Goal: Information Seeking & Learning: Learn about a topic

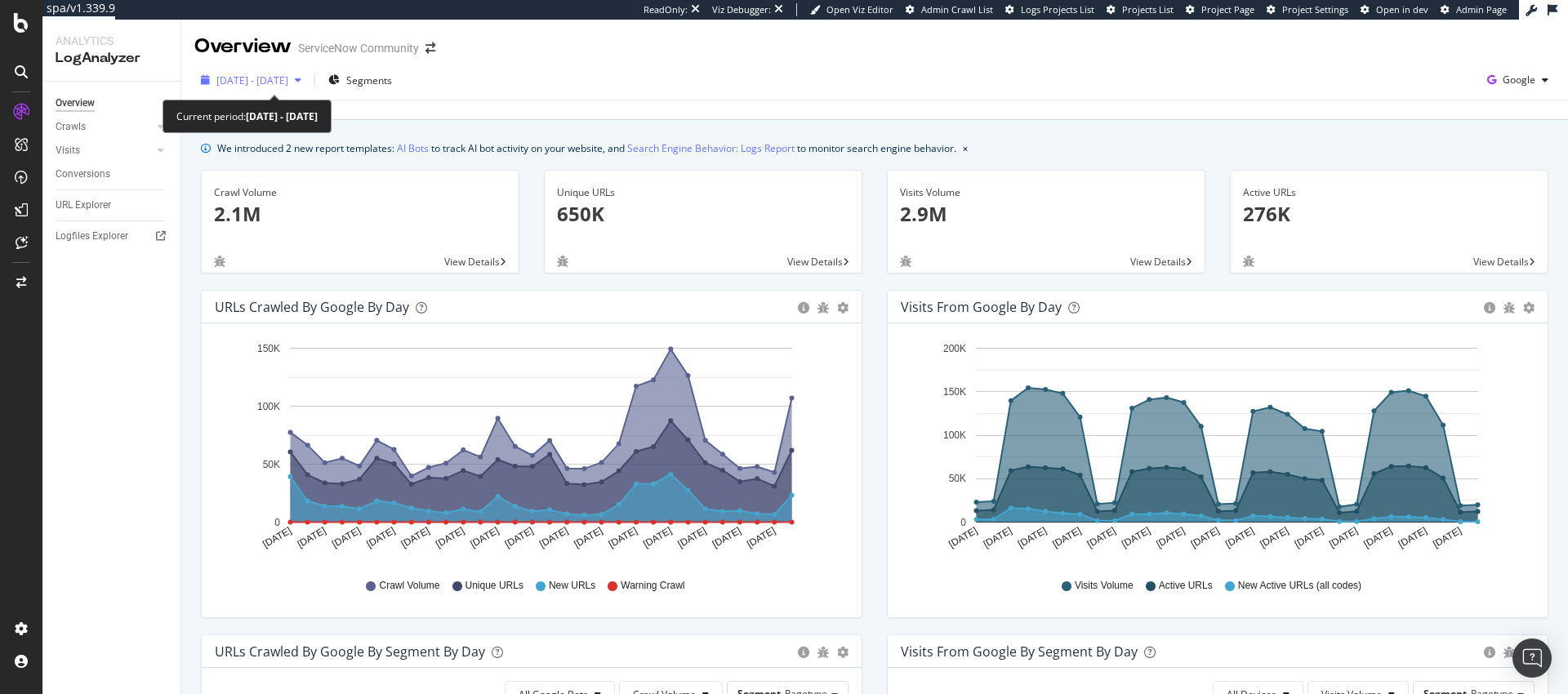
click at [289, 81] on span "[DATE] - [DATE]" at bounding box center [251, 80] width 72 height 14
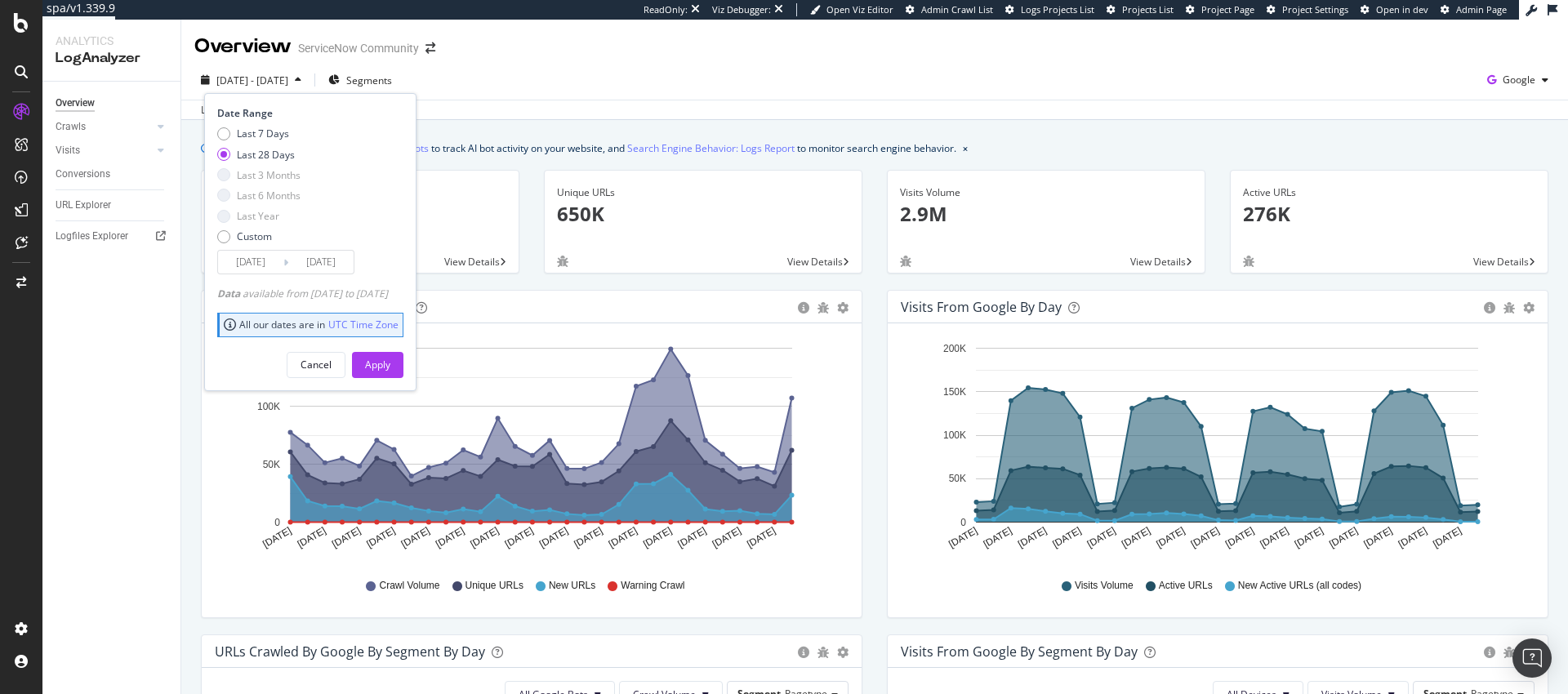
click at [578, 82] on div "[DATE] - [DATE] Segments Date Range Last 7 Days Last 28 Days Last 3 Months Last…" at bounding box center [874, 83] width 1386 height 33
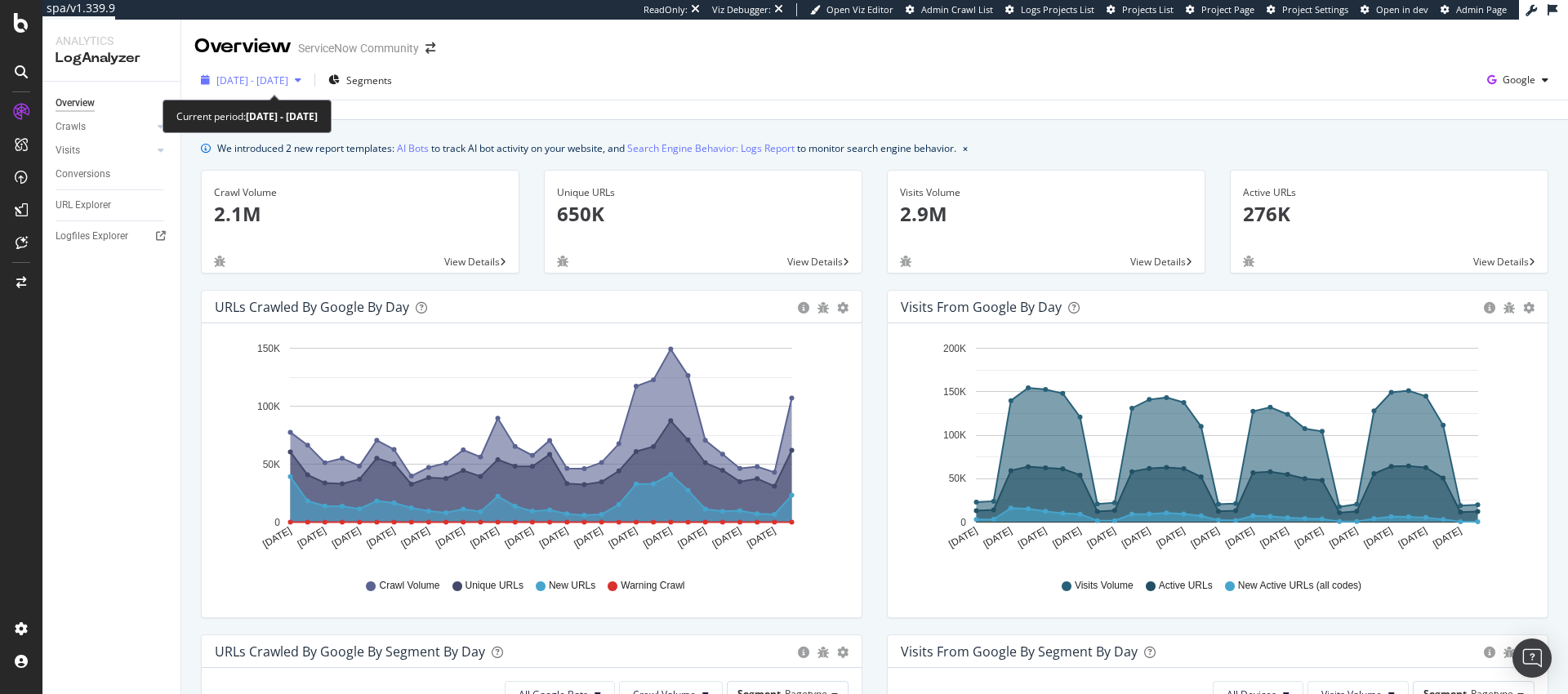
click at [289, 82] on span "[DATE] - [DATE]" at bounding box center [251, 80] width 72 height 14
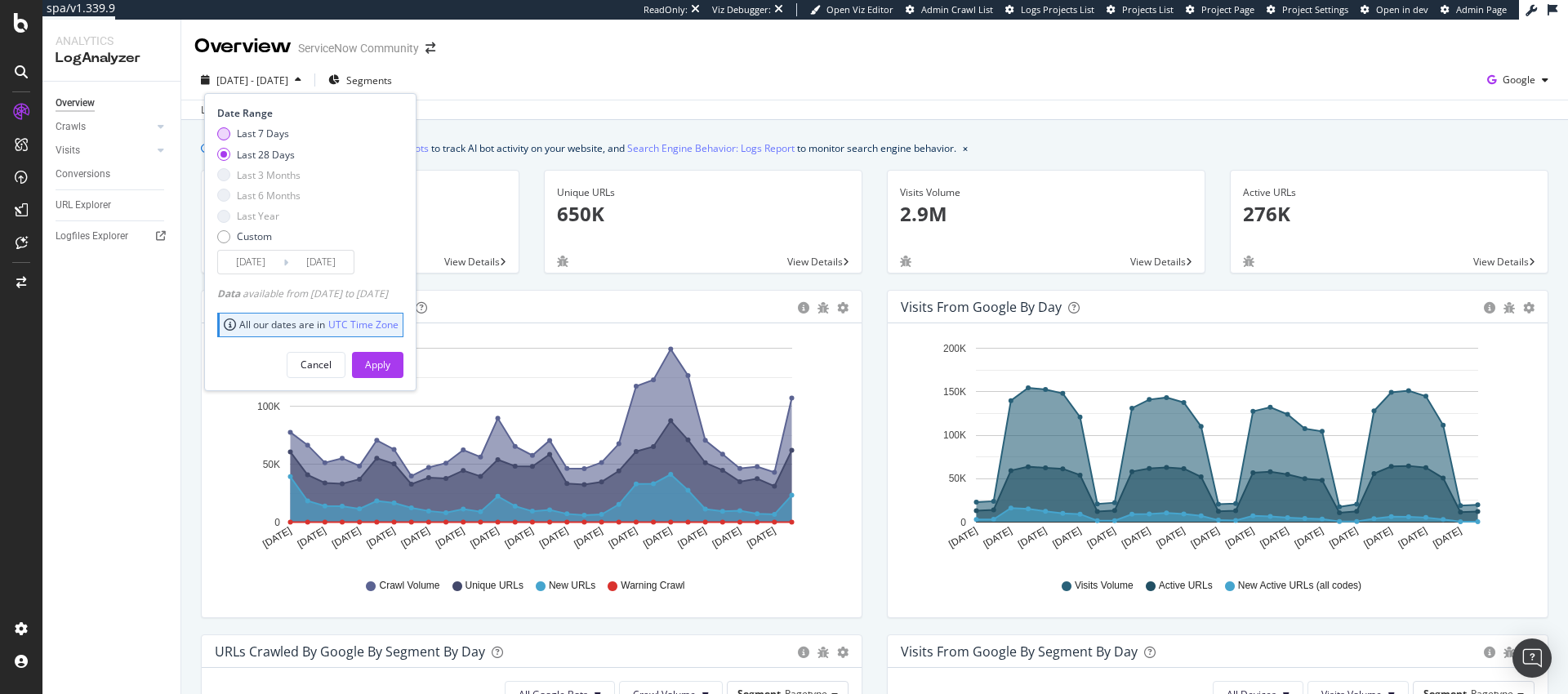
click at [221, 132] on div "Last 7 Days" at bounding box center [224, 134] width 13 height 13
type input "[DATE]"
click at [390, 357] on div "Apply" at bounding box center [377, 365] width 25 height 25
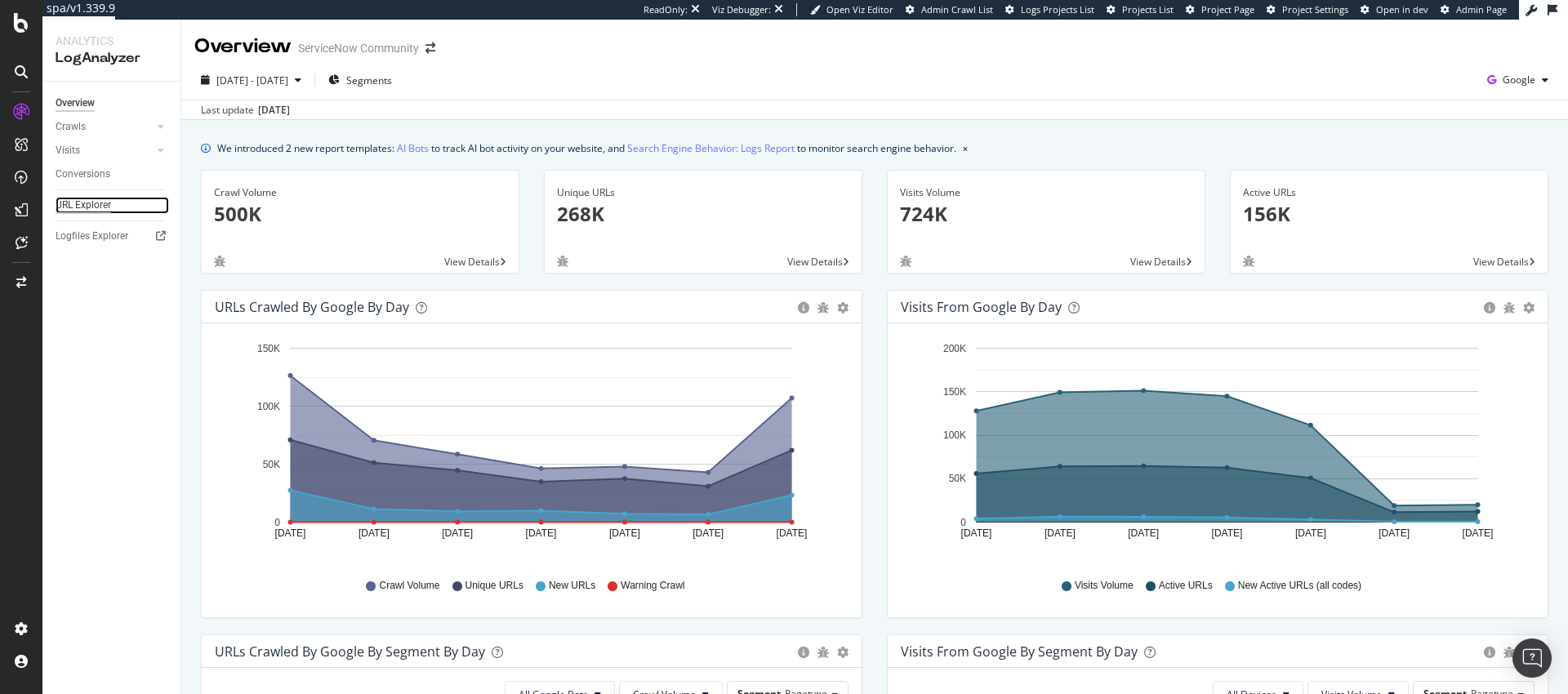
click at [107, 209] on div "URL Explorer" at bounding box center [83, 206] width 55 height 17
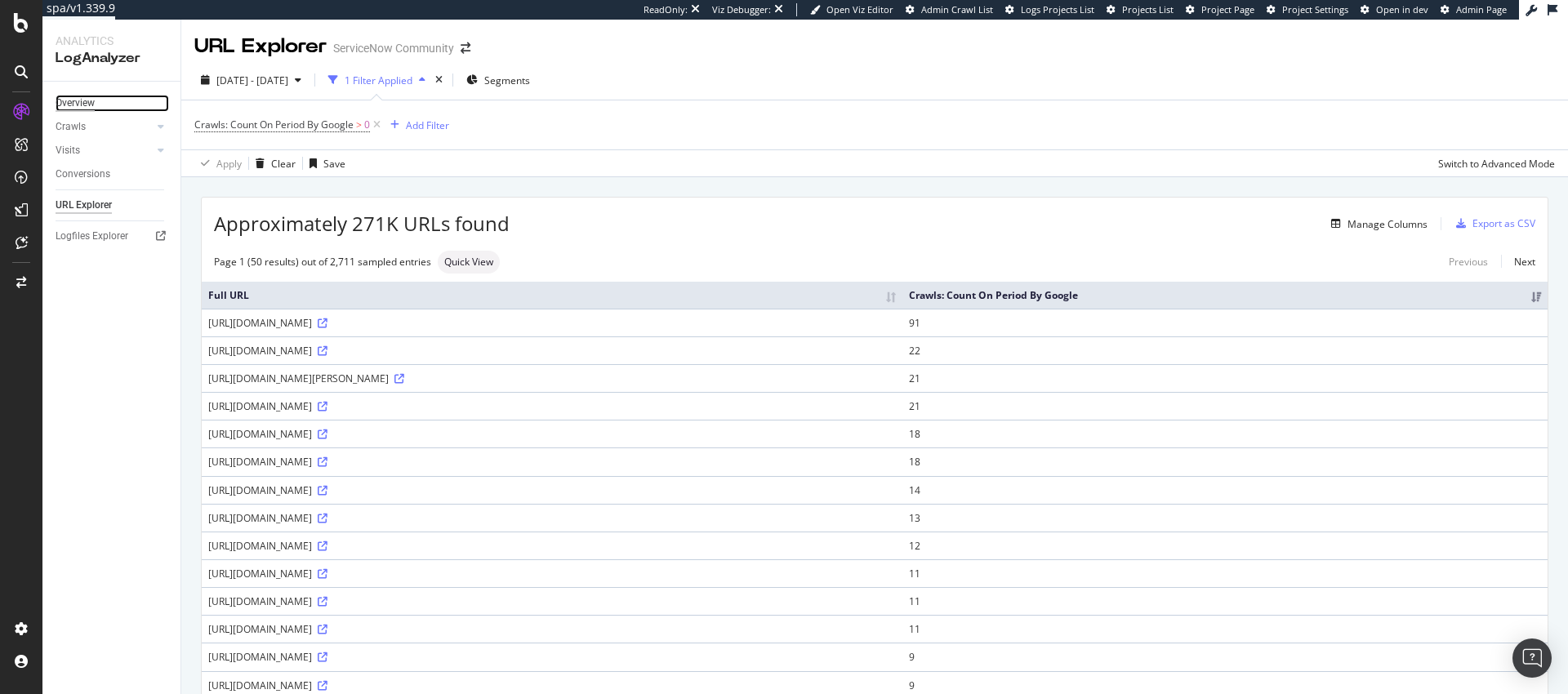
click at [75, 101] on div "Overview" at bounding box center [75, 103] width 39 height 17
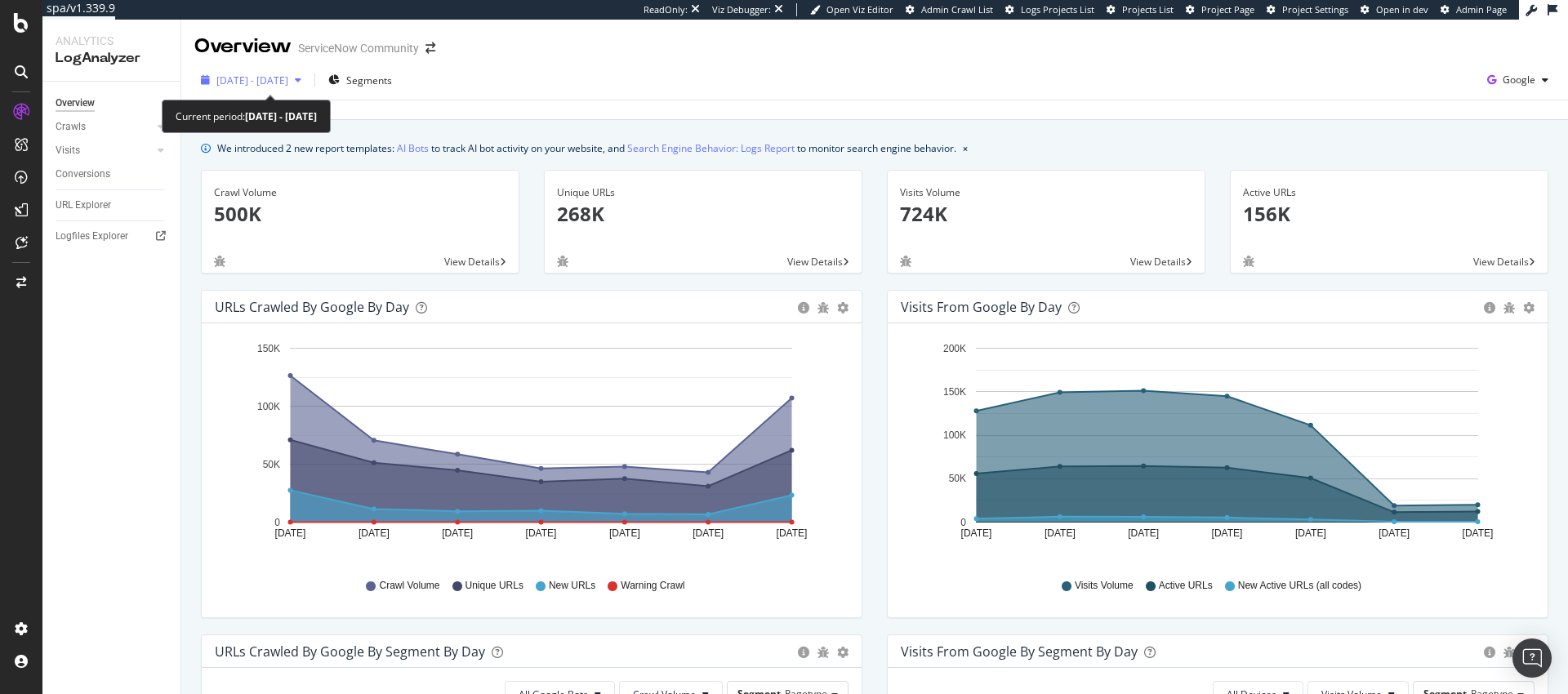
click at [289, 77] on span "[DATE] - [DATE]" at bounding box center [251, 80] width 72 height 14
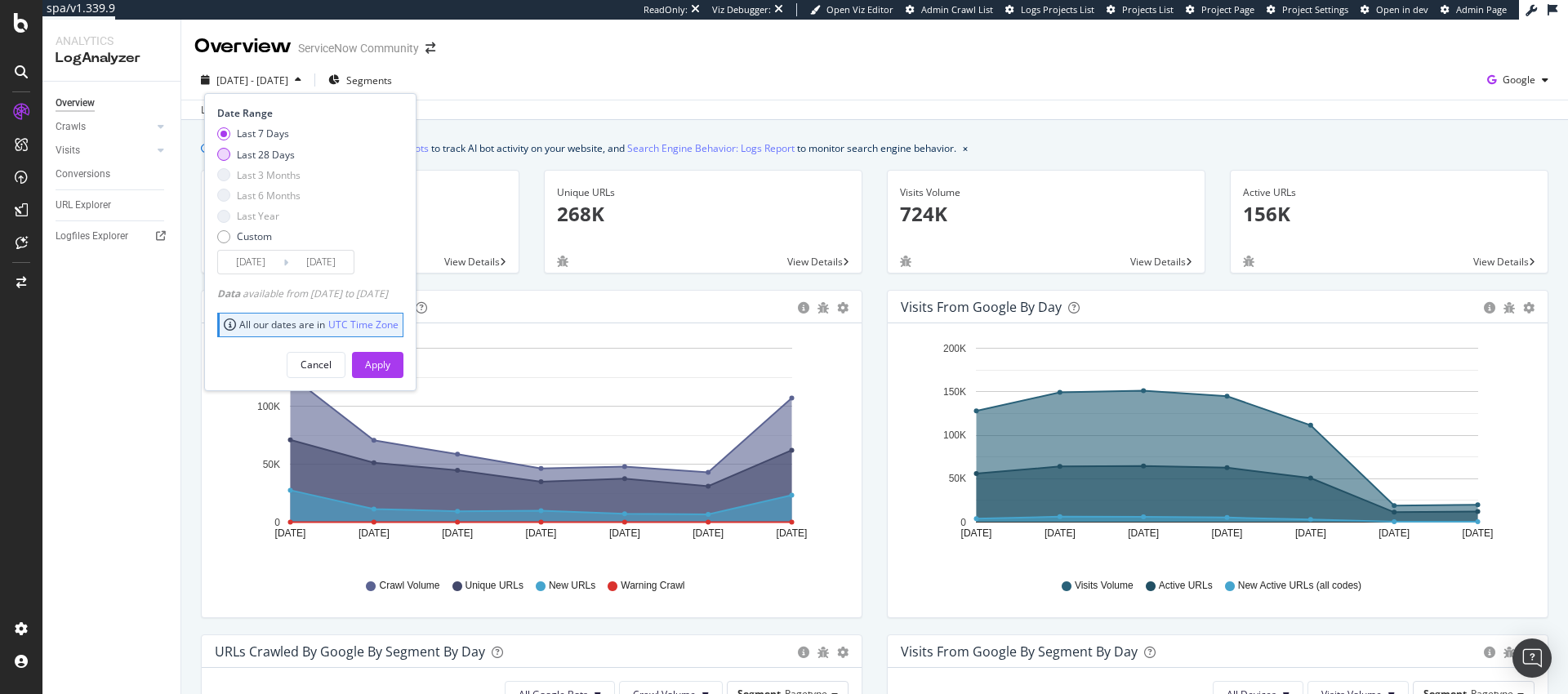
click at [265, 159] on div "Last 28 Days" at bounding box center [266, 155] width 58 height 14
type input "[DATE]"
click at [390, 368] on div "Apply" at bounding box center [377, 364] width 25 height 14
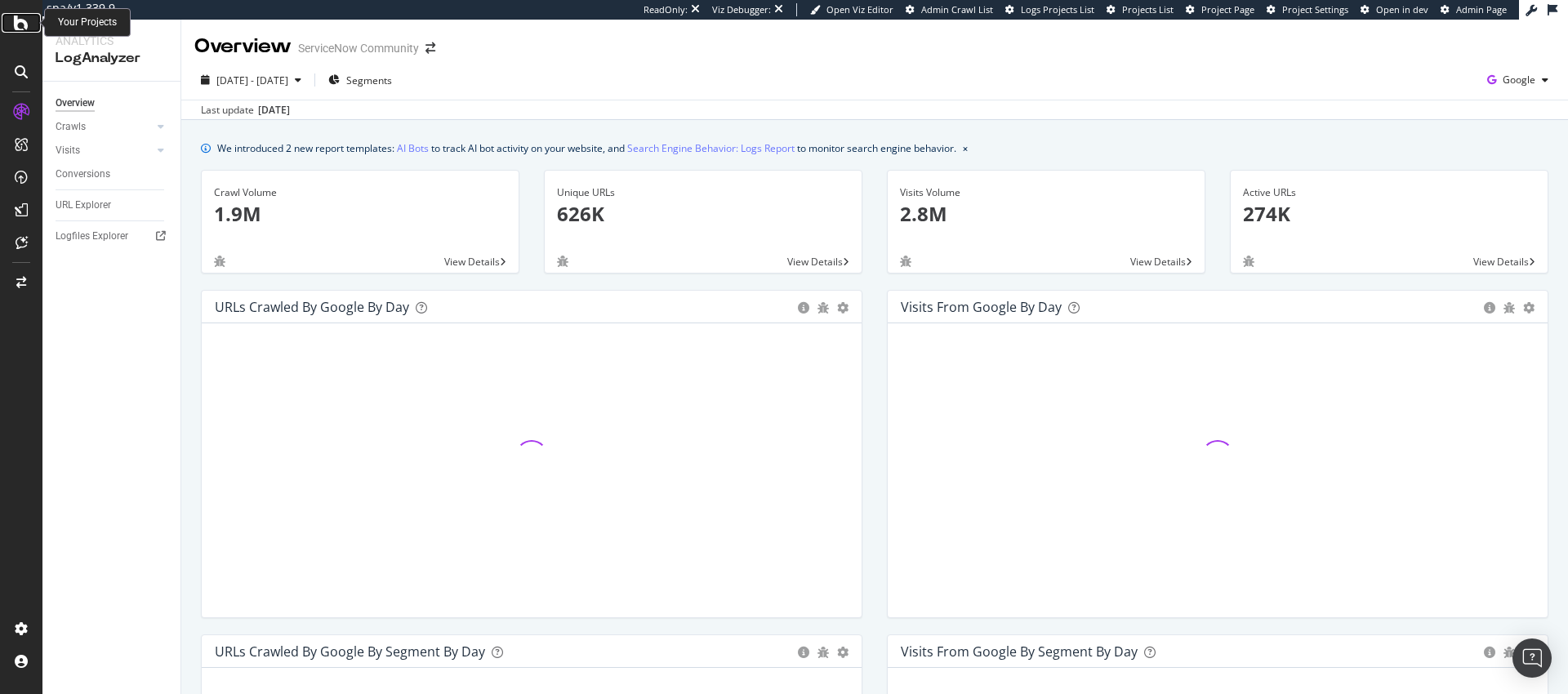
click at [28, 16] on icon at bounding box center [21, 23] width 14 height 20
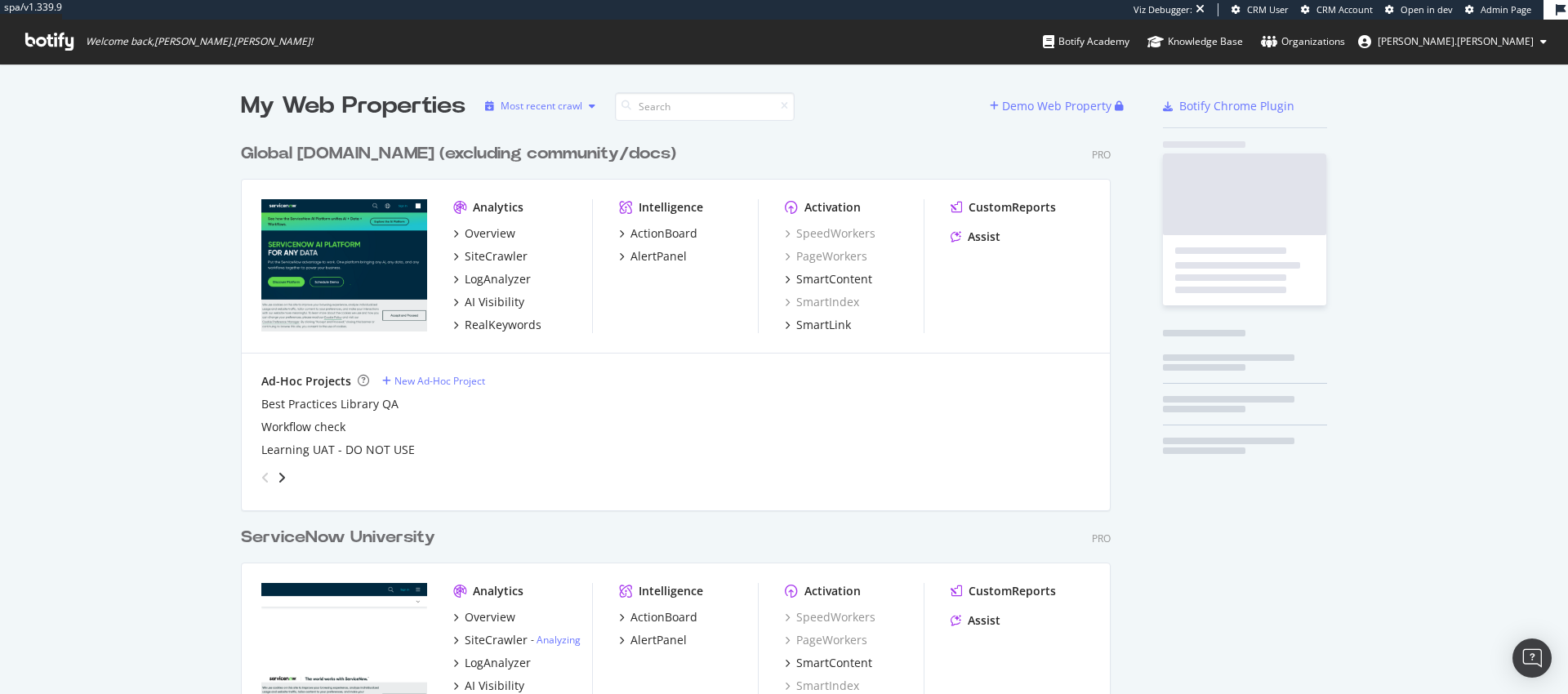
scroll to position [2556, 870]
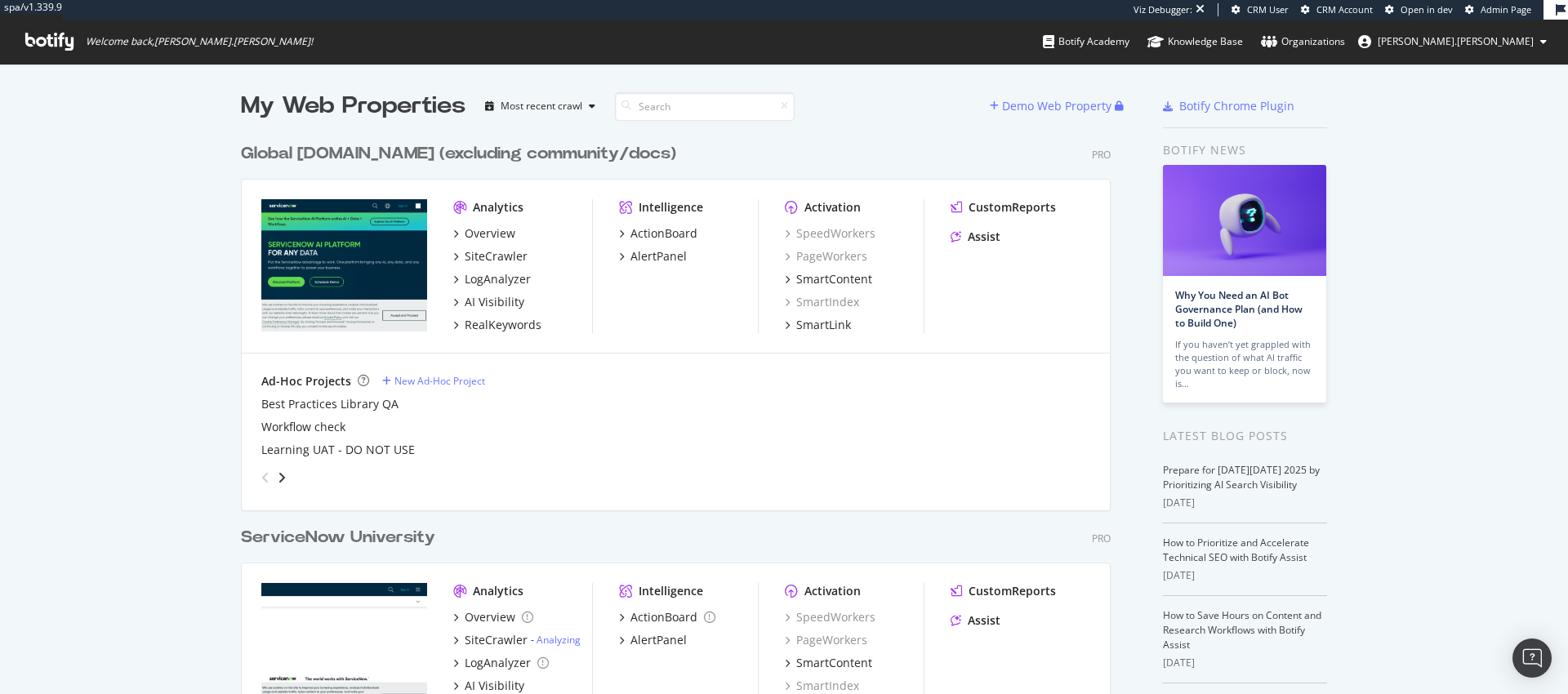
click at [480, 150] on div "Global [DOMAIN_NAME] (excluding community/docs)" at bounding box center [459, 154] width 436 height 24
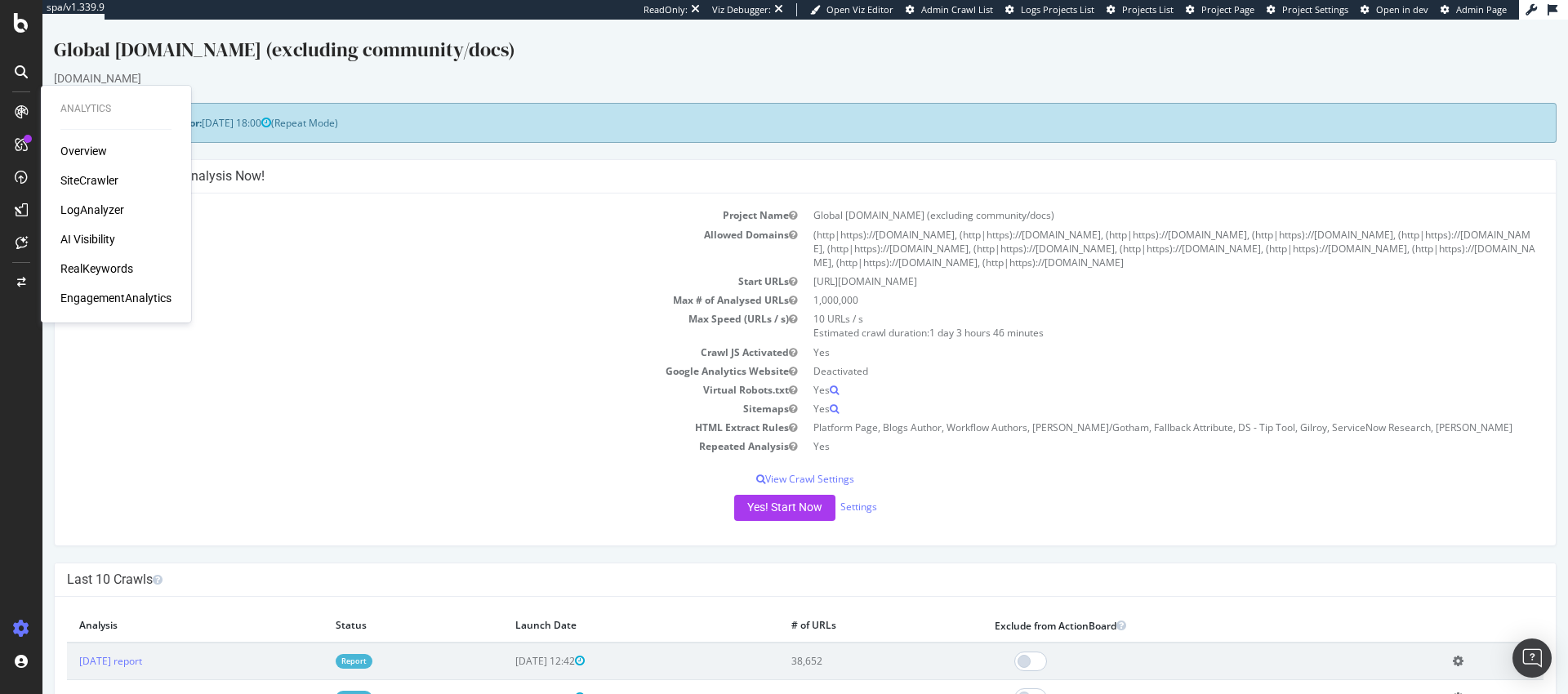
click at [98, 211] on div "LogAnalyzer" at bounding box center [92, 209] width 64 height 16
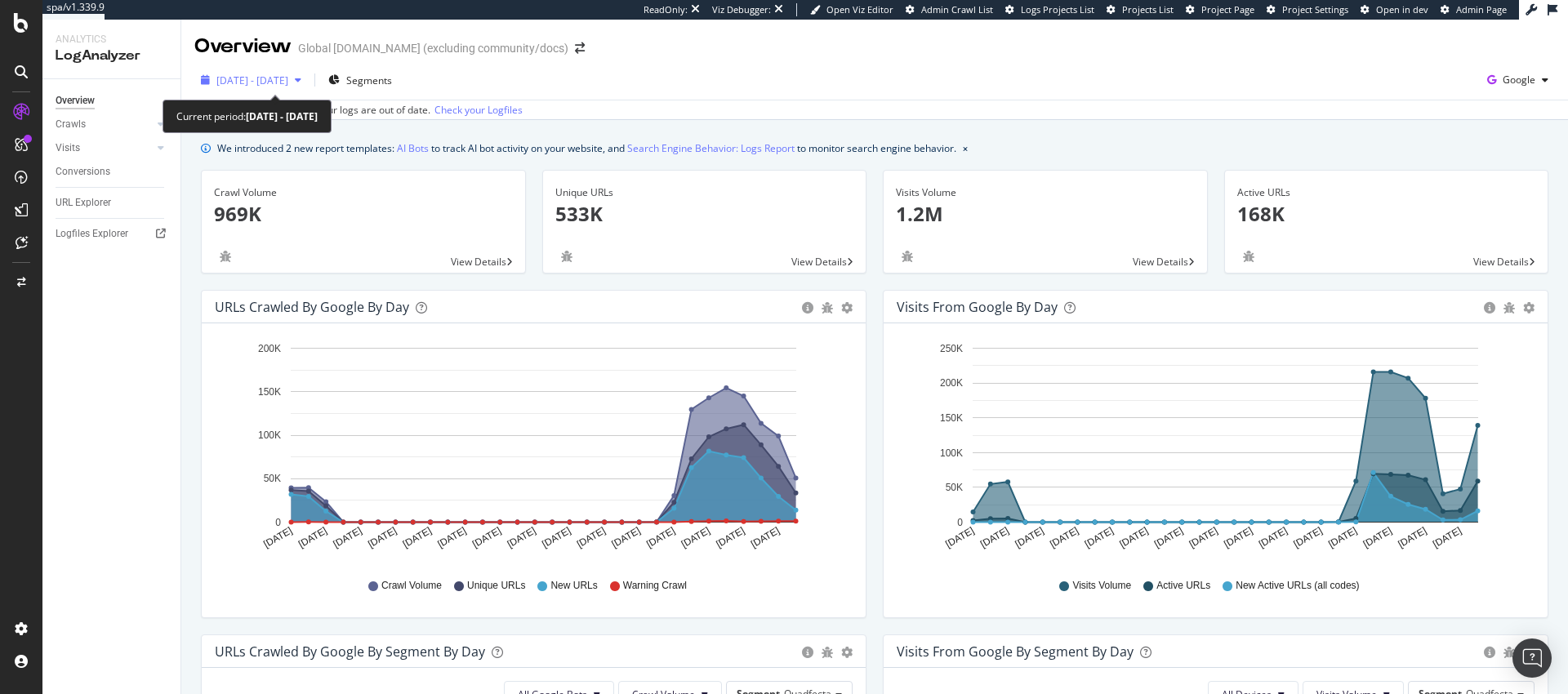
click at [289, 85] on span "[DATE] - [DATE]" at bounding box center [251, 80] width 72 height 14
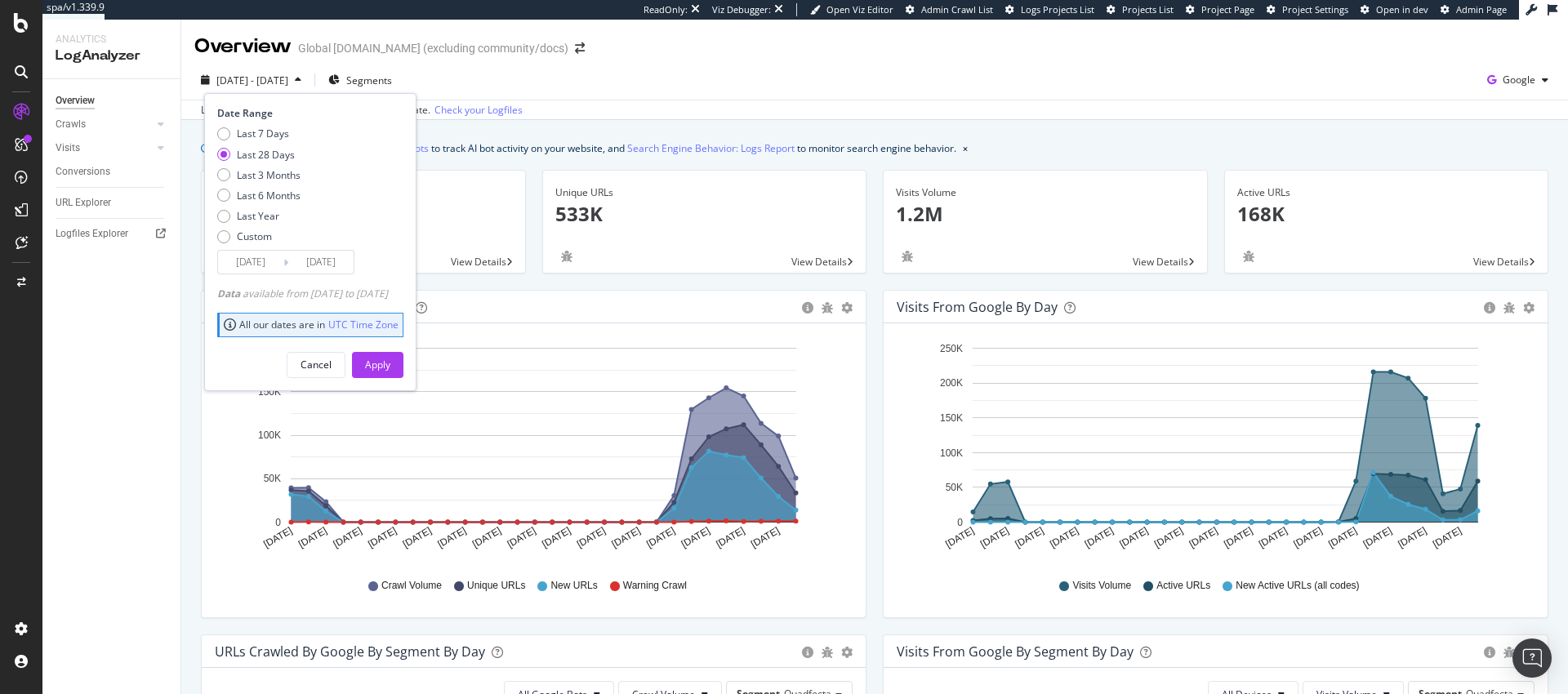
click at [840, 87] on div "[DATE] - [DATE] Segments Date Range Last 7 Days Last 28 Days Last 3 Months Last…" at bounding box center [874, 83] width 1386 height 33
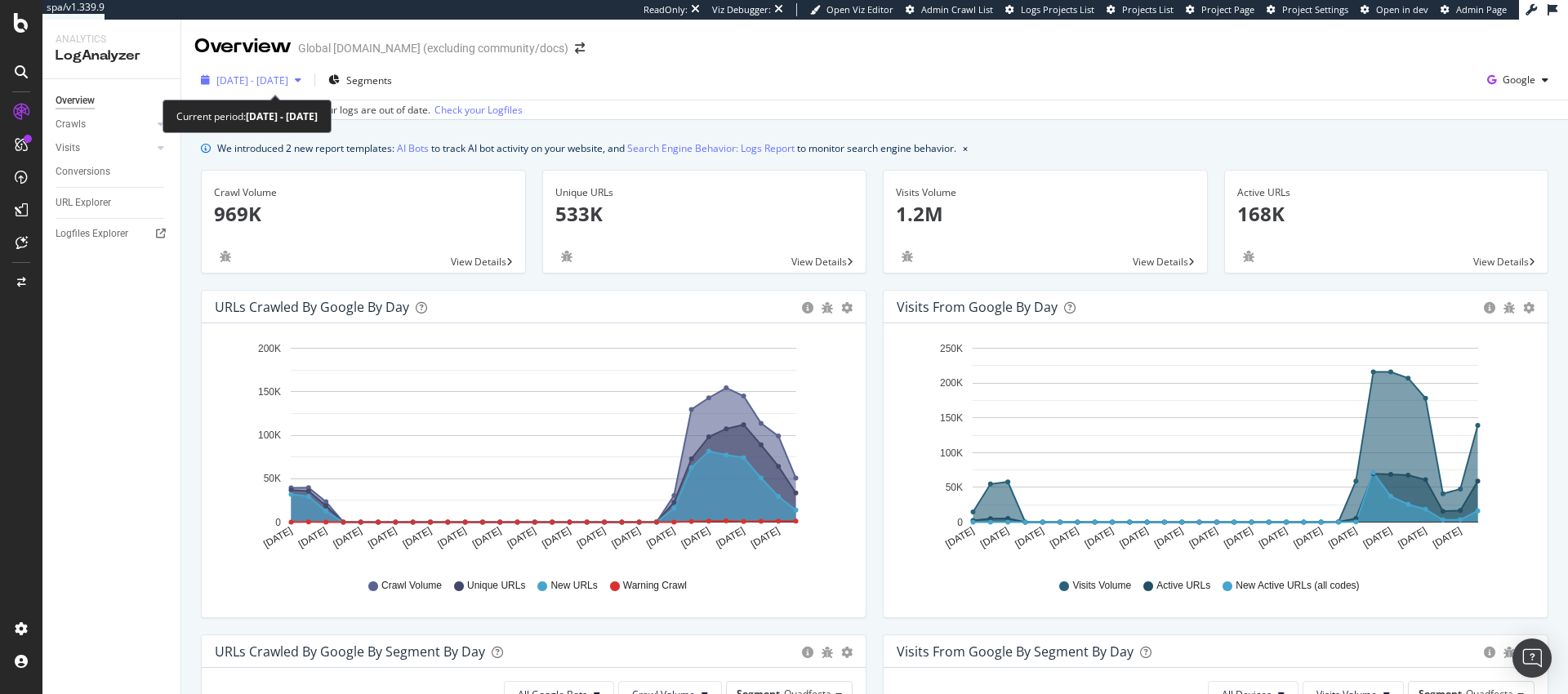
click at [289, 83] on span "[DATE] - [DATE]" at bounding box center [251, 80] width 72 height 14
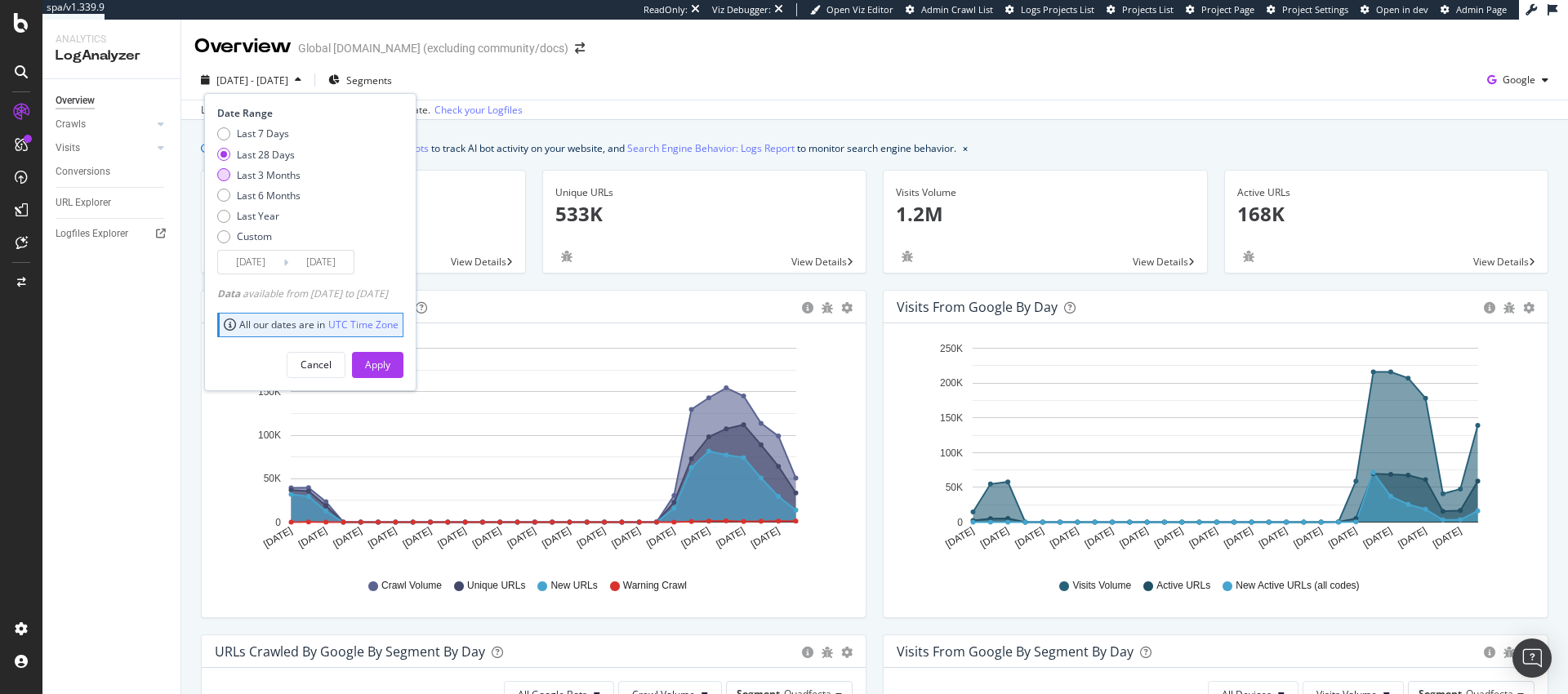
click at [269, 179] on div "Last 3 Months" at bounding box center [268, 175] width 64 height 14
type input "[DATE]"
click at [390, 360] on div "Apply" at bounding box center [377, 364] width 25 height 14
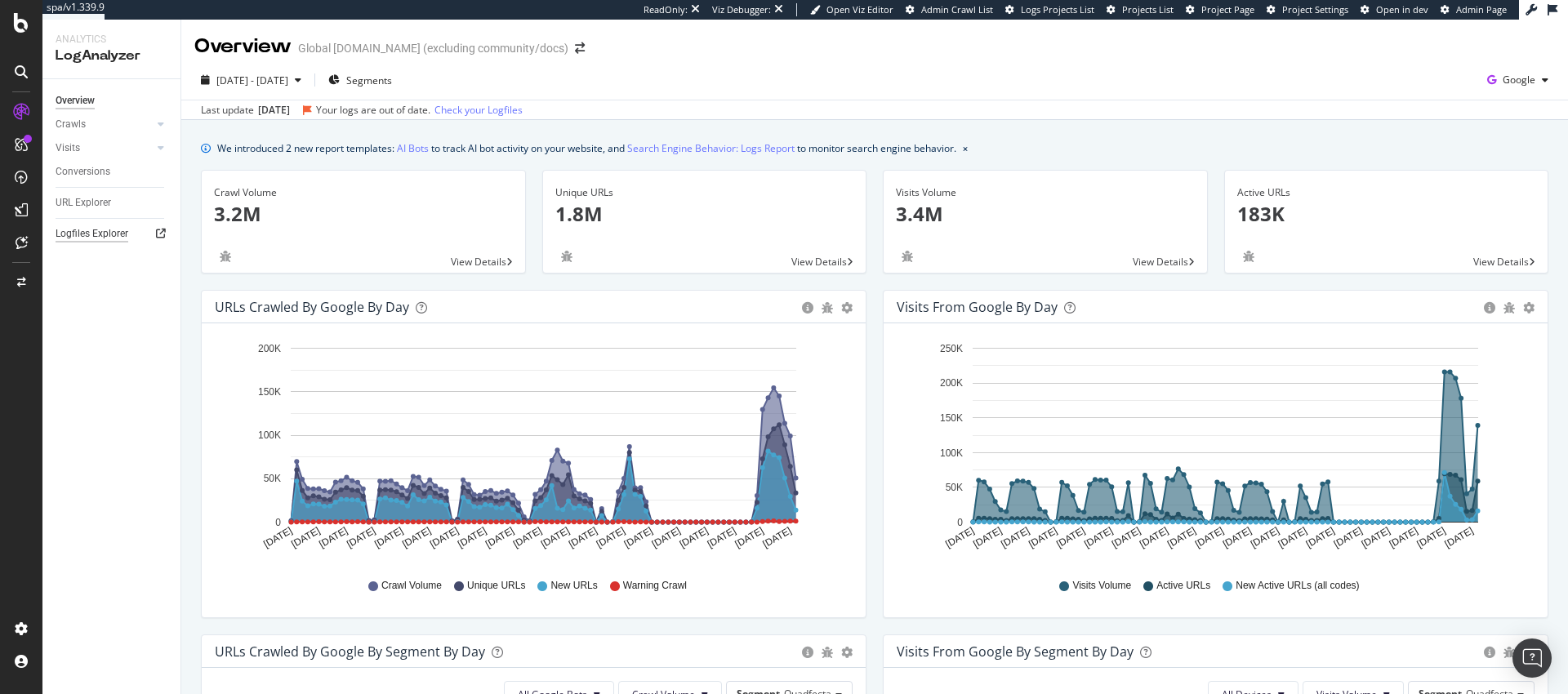
click at [84, 242] on div "Logfiles Explorer" at bounding box center [92, 234] width 73 height 17
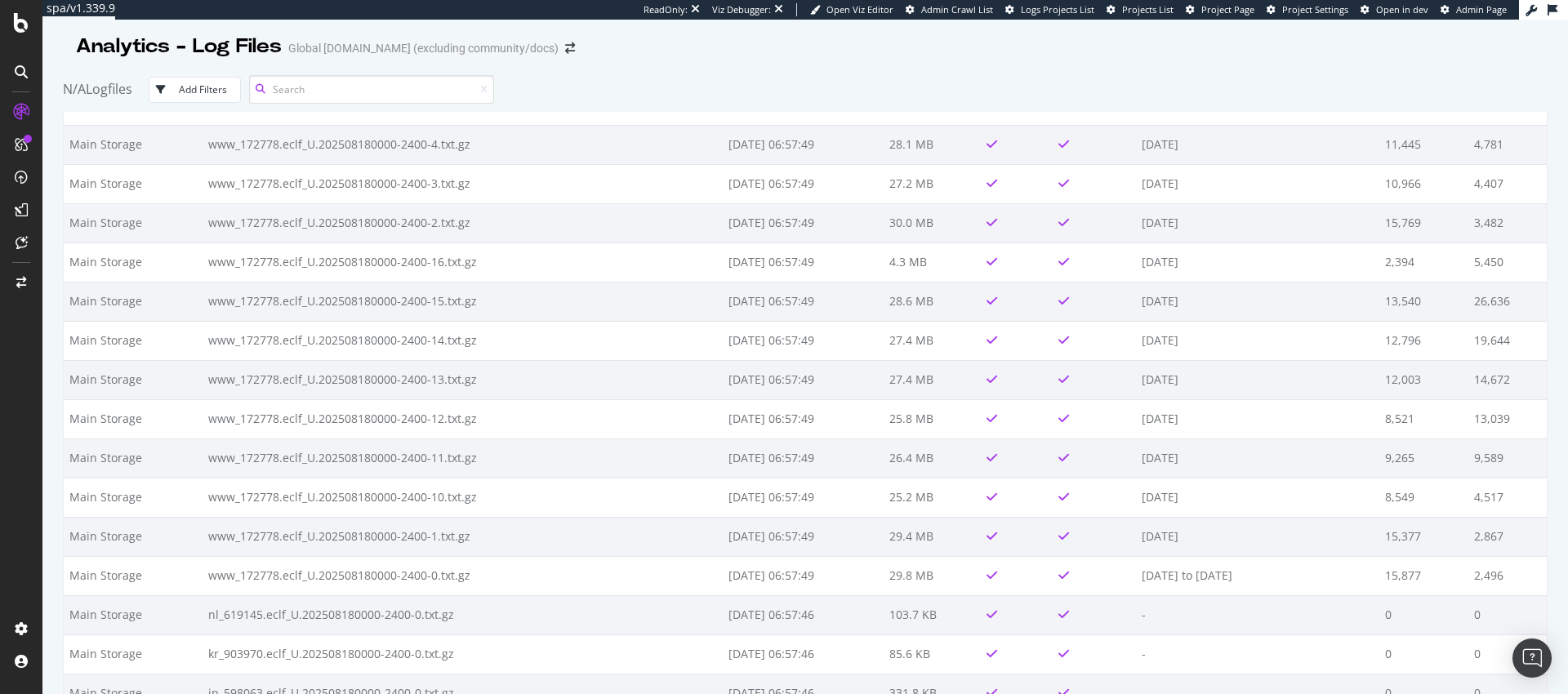
scroll to position [15230, 0]
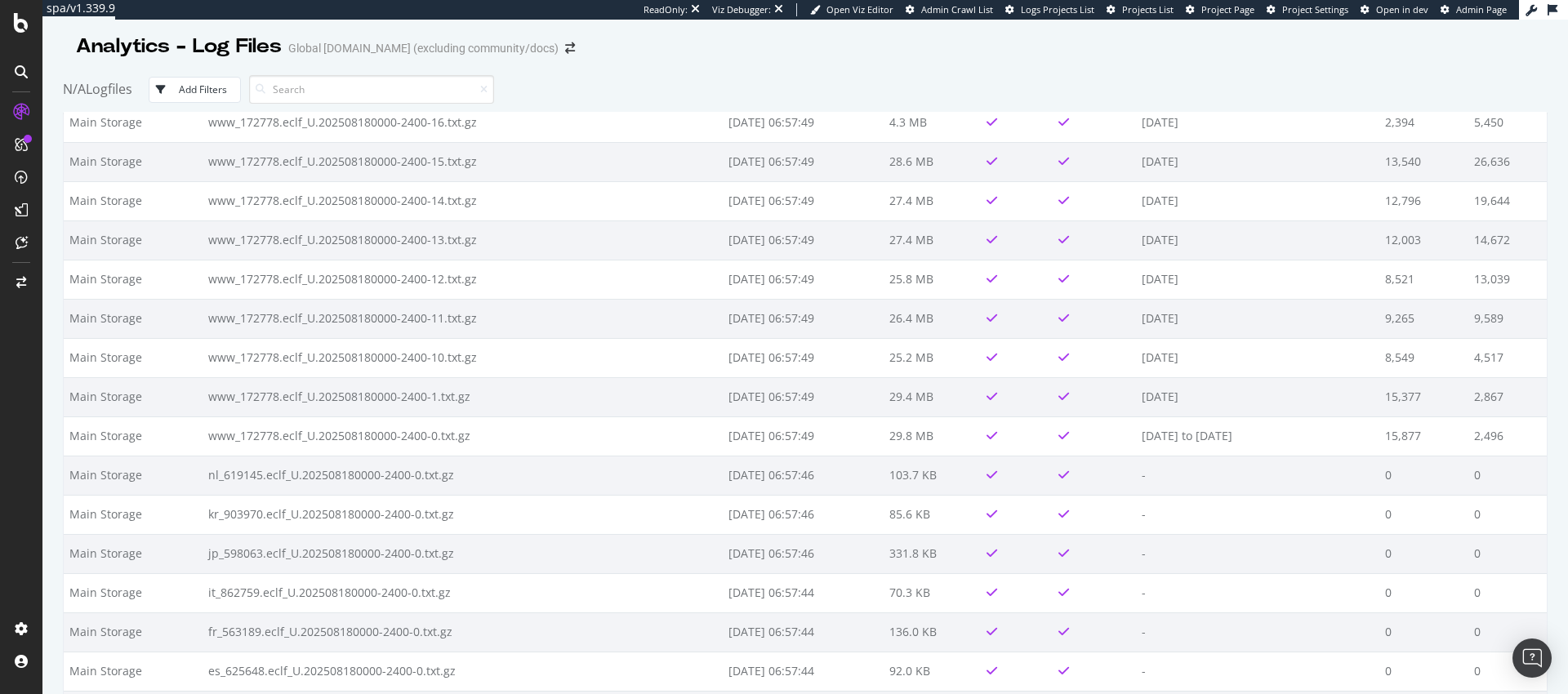
click at [227, 90] on div "Add Filters" at bounding box center [203, 89] width 48 height 14
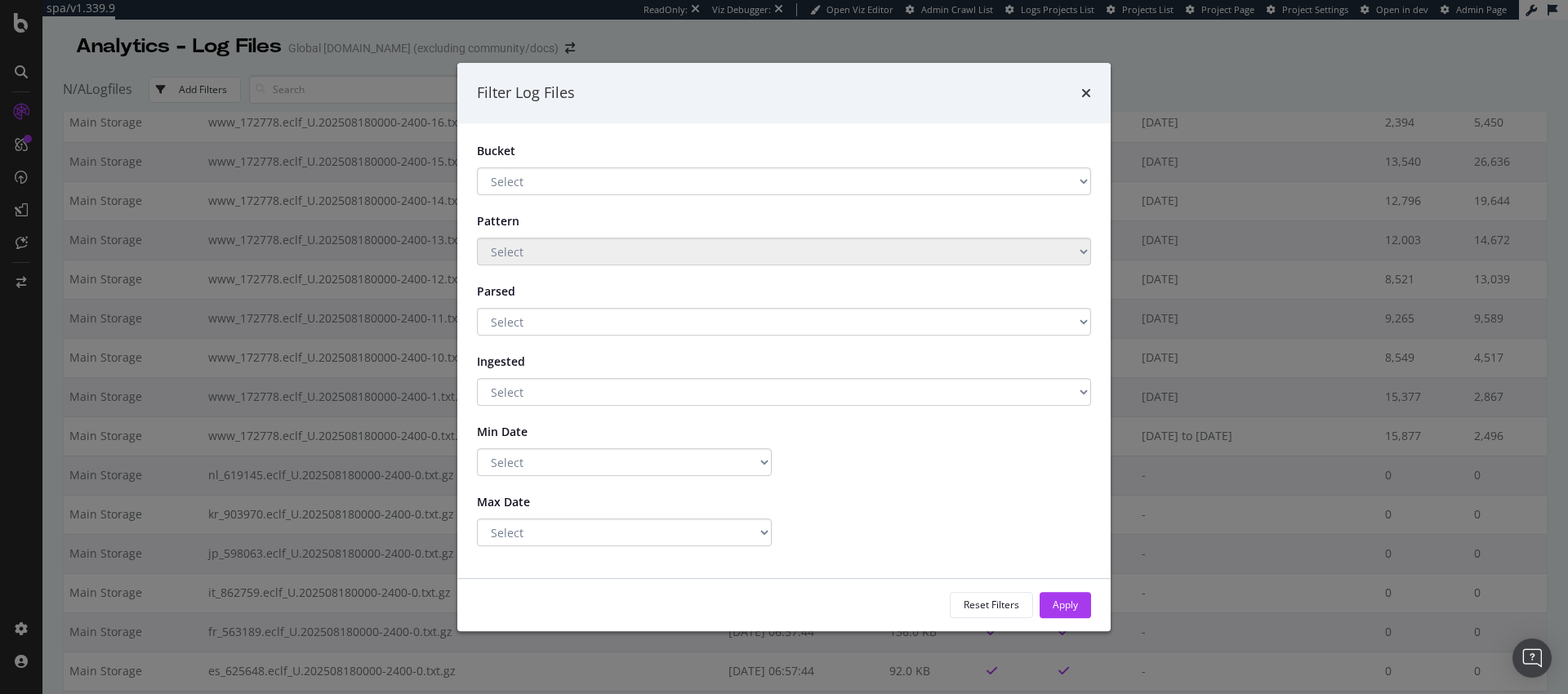
click at [1091, 98] on div "Filter Log Files" at bounding box center [784, 93] width 654 height 60
click at [1086, 93] on icon "times" at bounding box center [1085, 94] width 10 height 13
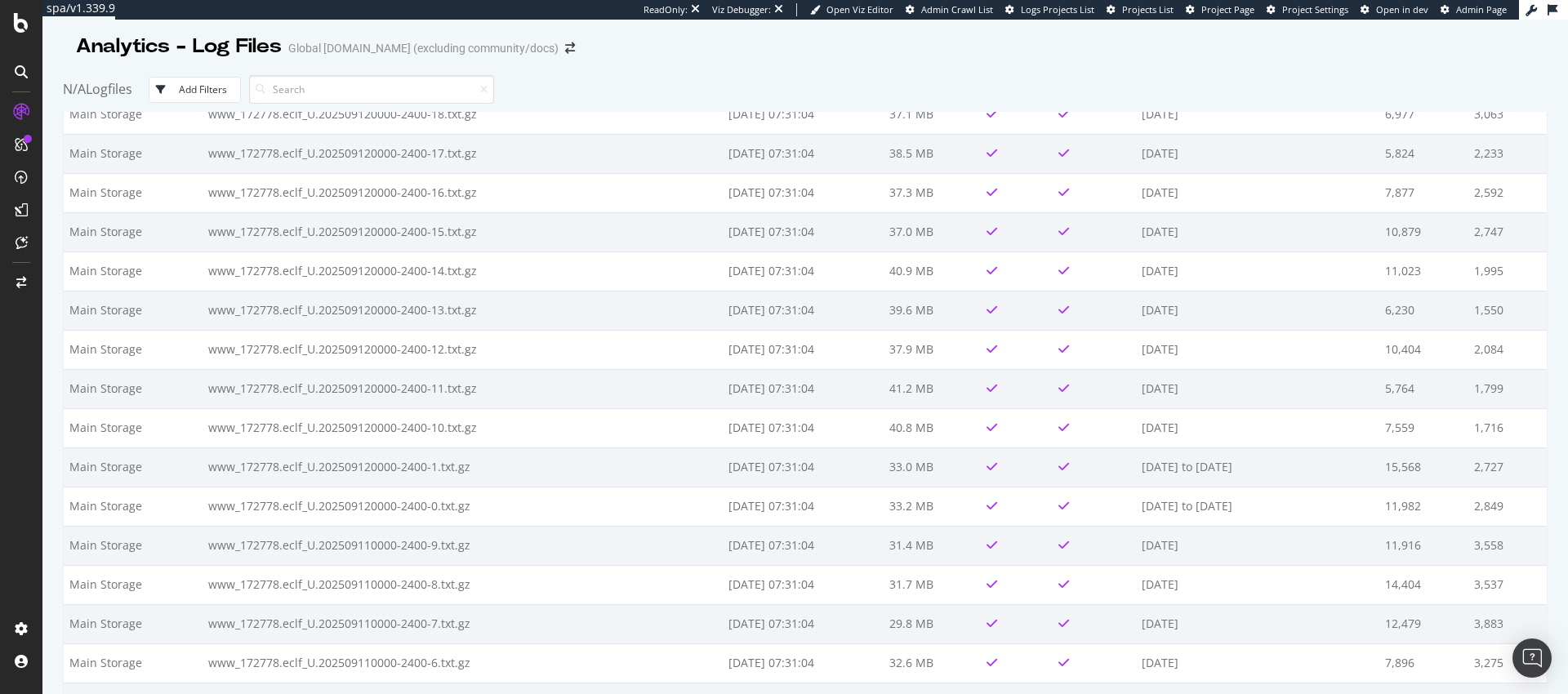
scroll to position [0, 0]
